Goal: Information Seeking & Learning: Learn about a topic

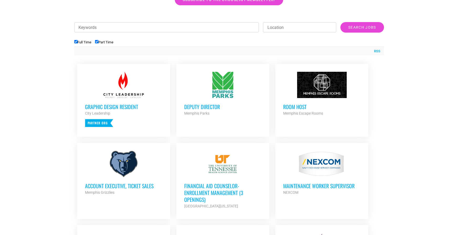
scroll to position [178, 0]
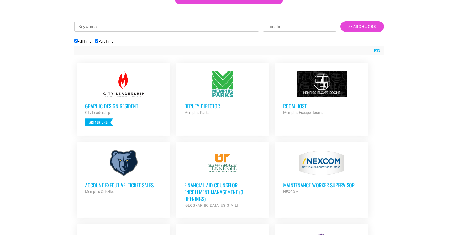
click at [297, 108] on h3 "Room Host" at bounding box center [321, 105] width 77 height 7
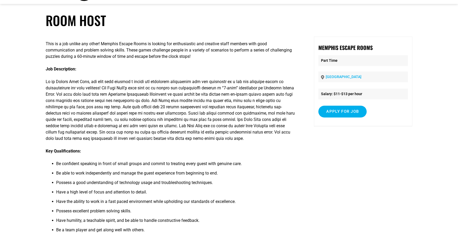
scroll to position [21, 0]
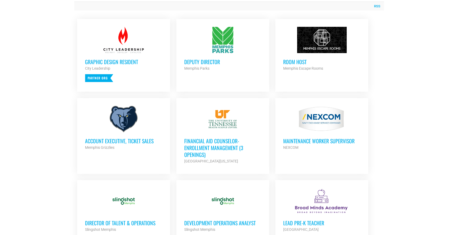
scroll to position [223, 0]
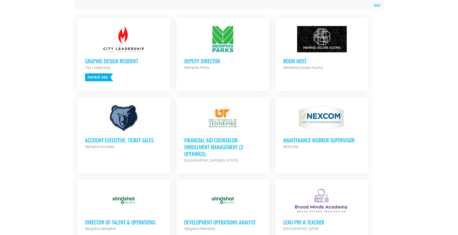
click at [192, 62] on h3 "Deputy Director" at bounding box center [222, 61] width 77 height 7
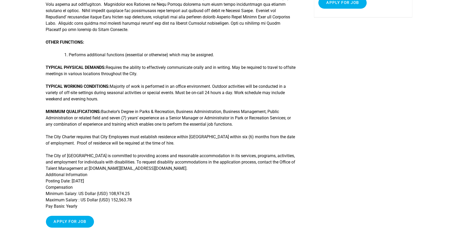
scroll to position [129, 0]
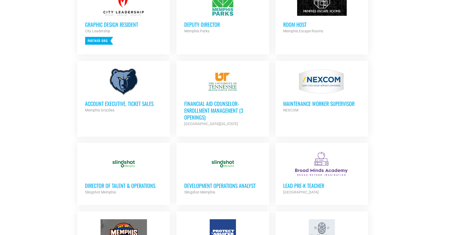
scroll to position [264, 0]
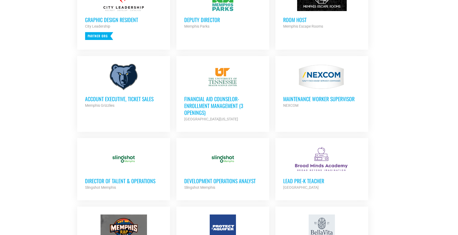
click at [100, 99] on h3 "Account Executive, Ticket Sales" at bounding box center [123, 98] width 77 height 7
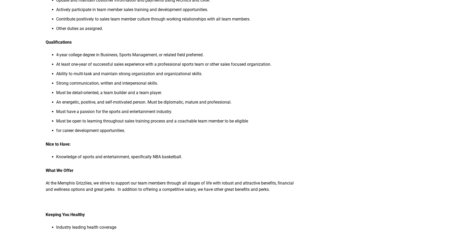
scroll to position [210, 0]
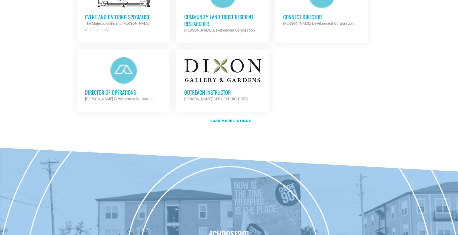
scroll to position [647, 0]
click at [221, 121] on strong "Load more listings" at bounding box center [231, 120] width 40 height 4
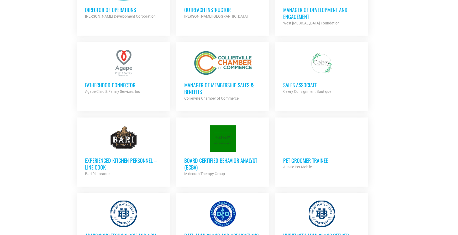
scroll to position [731, 0]
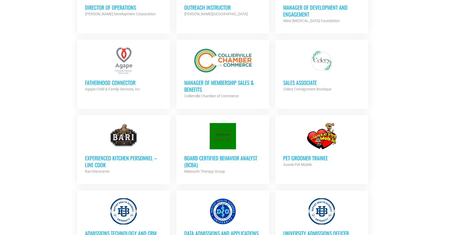
click at [291, 86] on h3 "Sales Associate" at bounding box center [321, 82] width 77 height 7
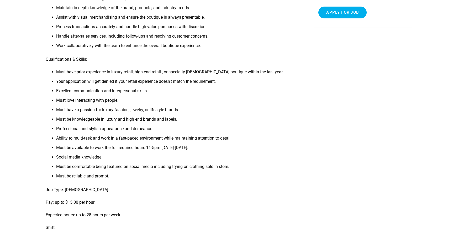
scroll to position [121, 0]
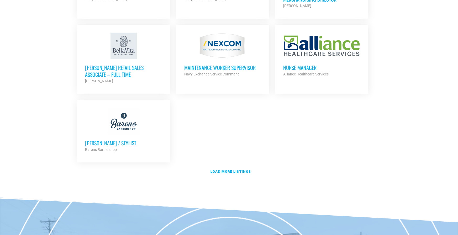
scroll to position [1130, 0]
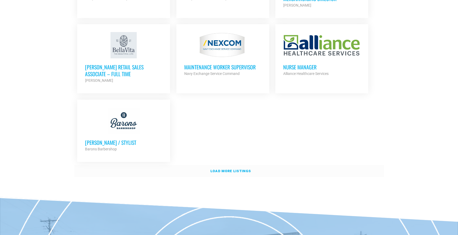
click at [220, 175] on link "Load more listings" at bounding box center [229, 171] width 310 height 12
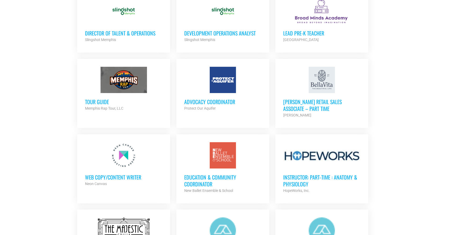
scroll to position [407, 0]
